Goal: Navigation & Orientation: Find specific page/section

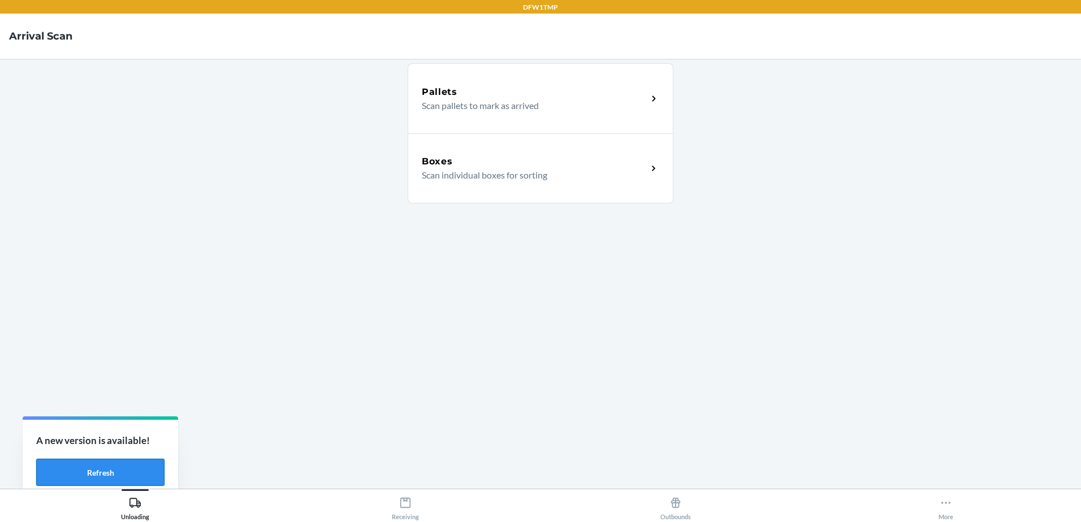
click at [100, 478] on button "Refresh" at bounding box center [100, 472] width 128 height 27
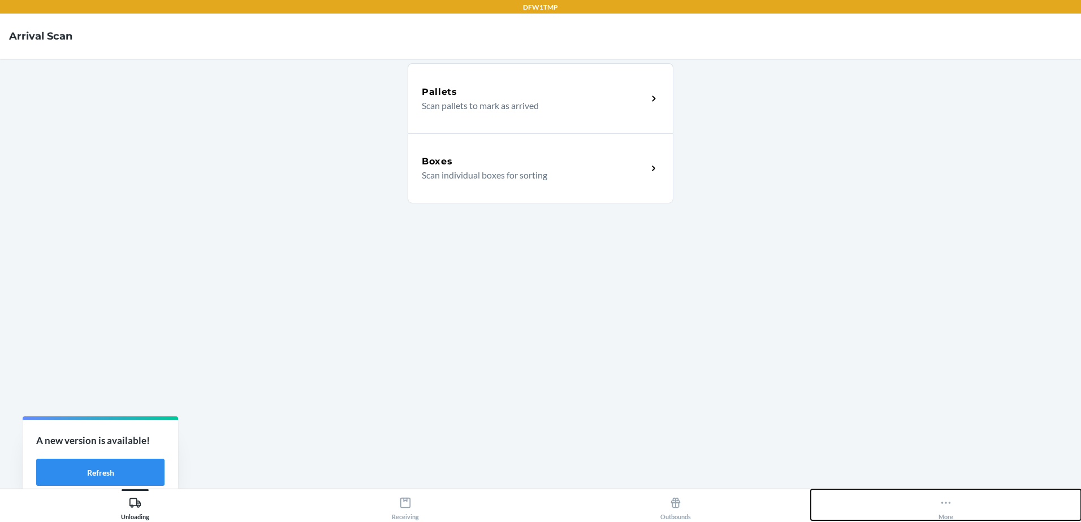
click at [949, 492] on button "More" at bounding box center [946, 505] width 270 height 31
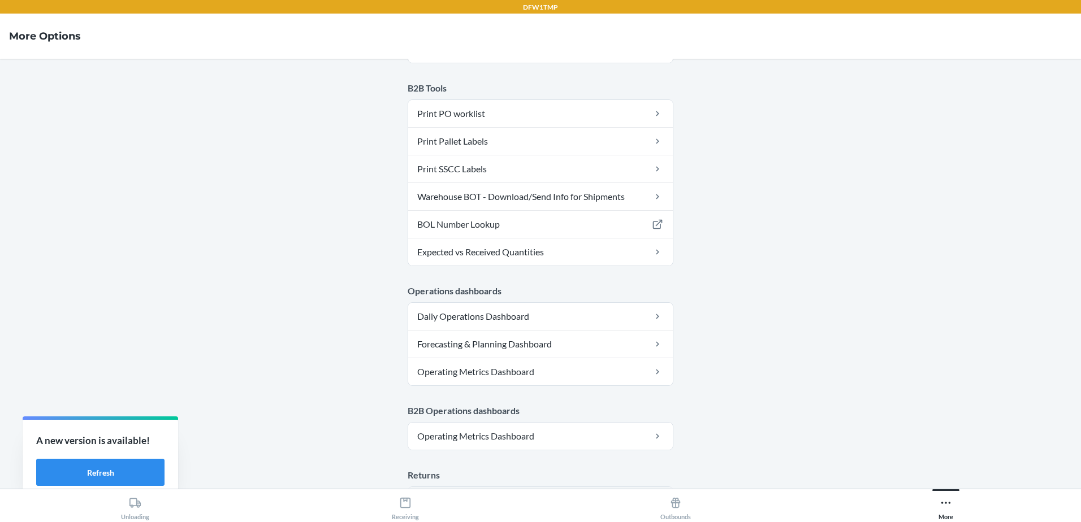
scroll to position [112, 0]
